Goal: Information Seeking & Learning: Learn about a topic

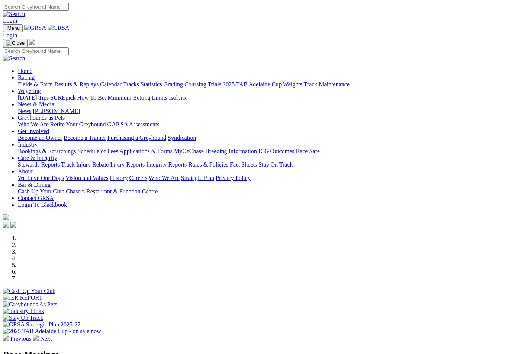
click at [35, 74] on link "Racing" at bounding box center [26, 77] width 17 height 6
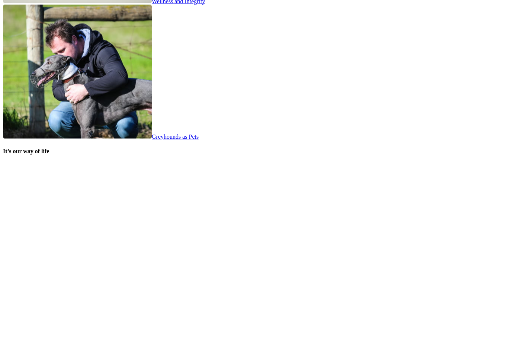
scroll to position [1392, 0]
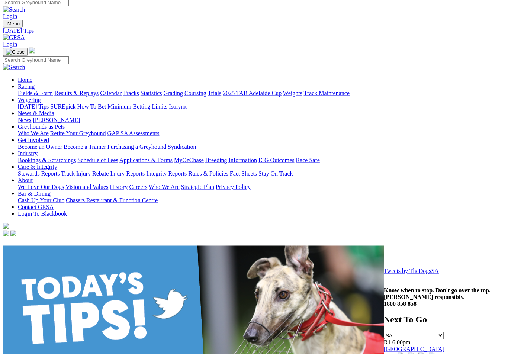
scroll to position [5, 0]
click at [187, 103] on link "Isolynx" at bounding box center [178, 106] width 18 height 6
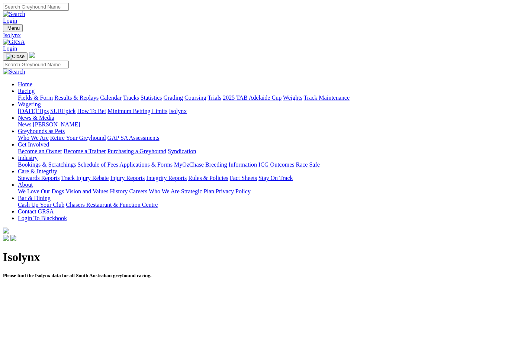
click at [49, 108] on link "[DATE] Tips" at bounding box center [33, 111] width 31 height 6
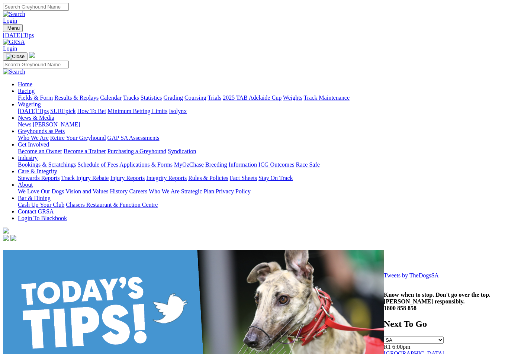
click at [76, 108] on link "SUREpick" at bounding box center [62, 111] width 25 height 6
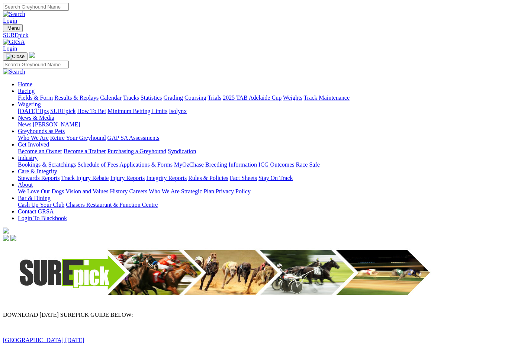
click at [37, 337] on link "[GEOGRAPHIC_DATA] [DATE]" at bounding box center [44, 340] width 82 height 6
